Goal: Check status: Check status

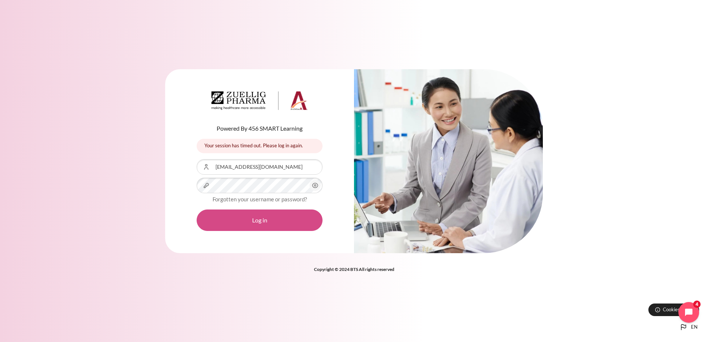
click at [257, 214] on button "Log in" at bounding box center [260, 220] width 126 height 21
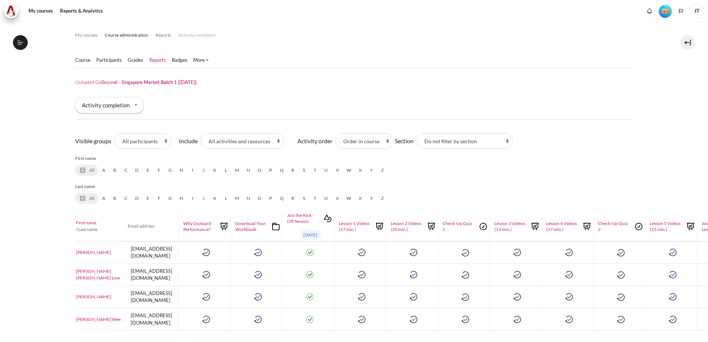
select select "0"
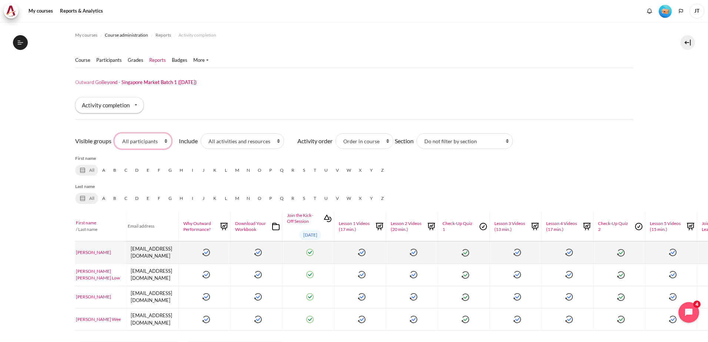
scroll to position [21, 0]
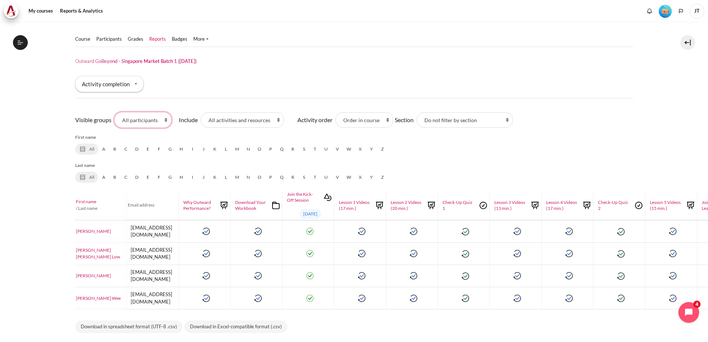
click at [146, 127] on select "All participants 1 2 3 4 5 6 7 HR" at bounding box center [142, 120] width 57 height 16
click at [114, 112] on select "All participants 1 2 3 4 5 6 7 HR" at bounding box center [142, 120] width 57 height 16
click at [119, 82] on div "Activity completion" at bounding box center [109, 84] width 68 height 16
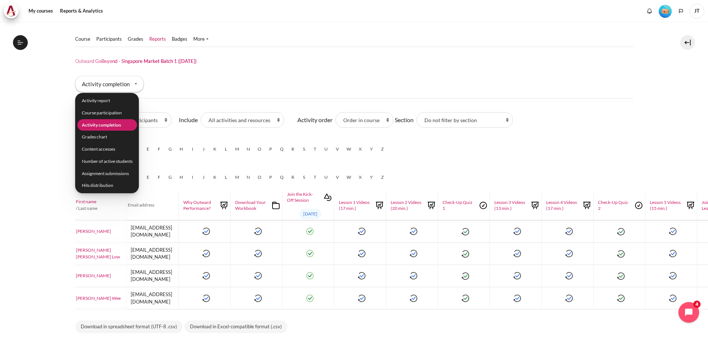
click at [262, 70] on div "Course Participants" at bounding box center [354, 51] width 558 height 48
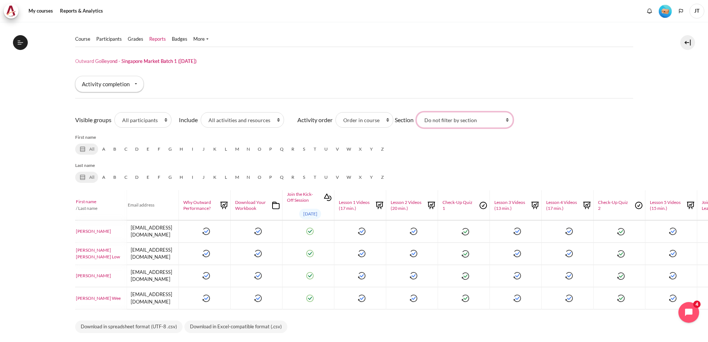
click at [448, 121] on select "Welcome! Kick-Off Session Lesson 1: Why Mindset Matters Lesson 2: Radical Self-…" at bounding box center [465, 120] width 96 height 16
click at [444, 84] on div "Report type Activity completion Activity report Course participation Activity c…" at bounding box center [354, 87] width 558 height 22
click at [243, 119] on select "All activities and resources Assignments Folders Interactive Content Lessons Pa…" at bounding box center [242, 120] width 83 height 16
drag, startPoint x: 354, startPoint y: 60, endPoint x: 379, endPoint y: 82, distance: 33.8
click at [354, 60] on header "Outward GoBeyond - Singapore Market Batch 1 ([DATE])" at bounding box center [354, 61] width 558 height 6
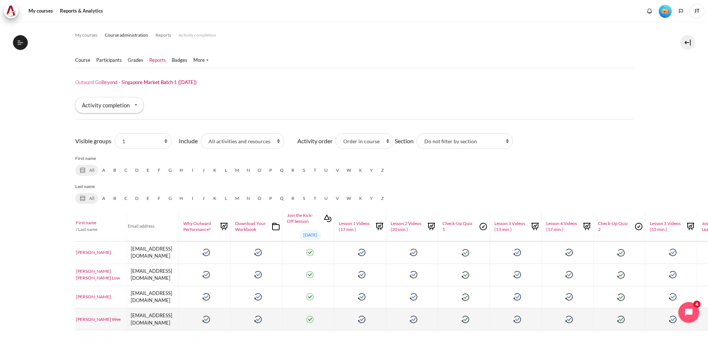
scroll to position [21, 0]
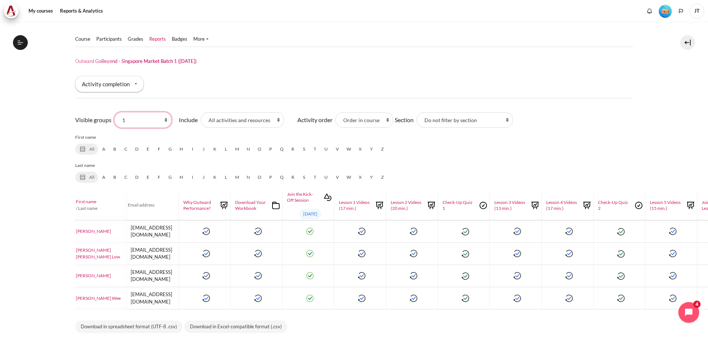
click at [137, 115] on select "All participants 1 2 3 4 5 6 7 HR" at bounding box center [142, 120] width 57 height 16
select select "0"
click at [114, 112] on select "All participants 1 2 3 4 5 6 7 HR" at bounding box center [142, 120] width 57 height 16
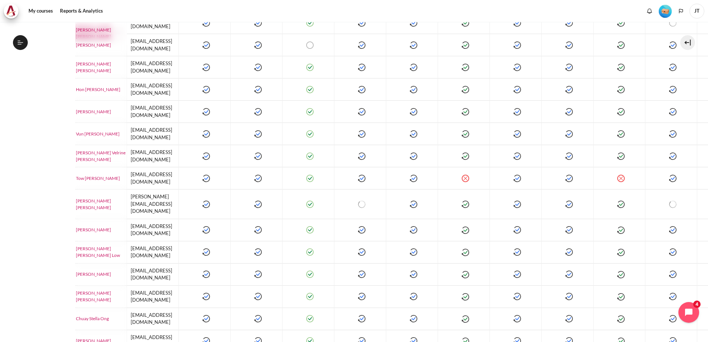
scroll to position [296, 0]
